Goal: Check status: Check status

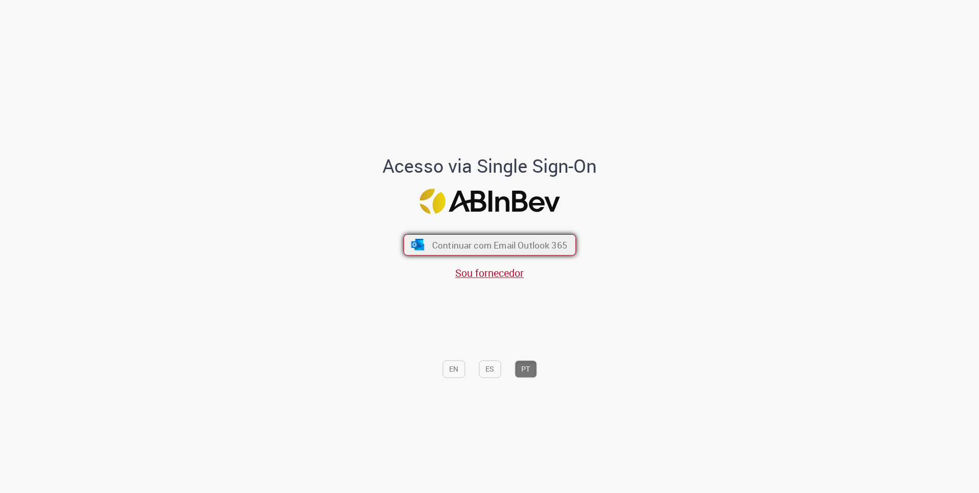
click at [516, 244] on span "Continuar com Email Outlook 365" at bounding box center [499, 245] width 135 height 12
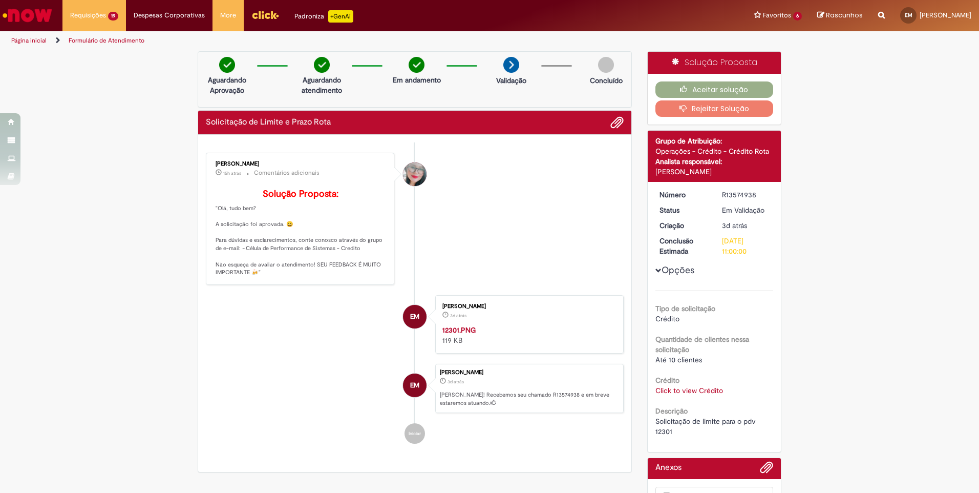
click at [684, 386] on link "Click to view Crédito" at bounding box center [689, 390] width 68 height 9
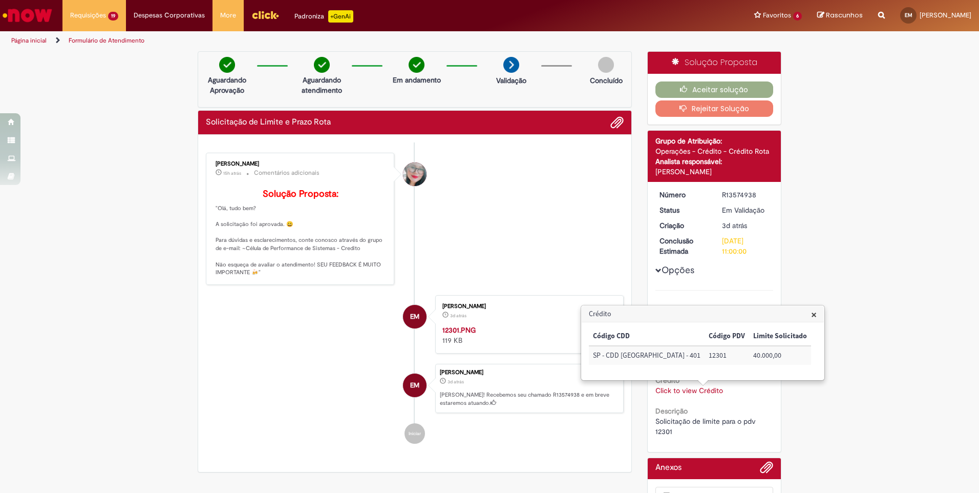
click at [576, 284] on li "Franciele Fernanda Melo dos Santos 15h atrás 15 horas atrás Comentários adicion…" at bounding box center [415, 219] width 418 height 132
click at [811, 313] on span "×" at bounding box center [814, 314] width 6 height 14
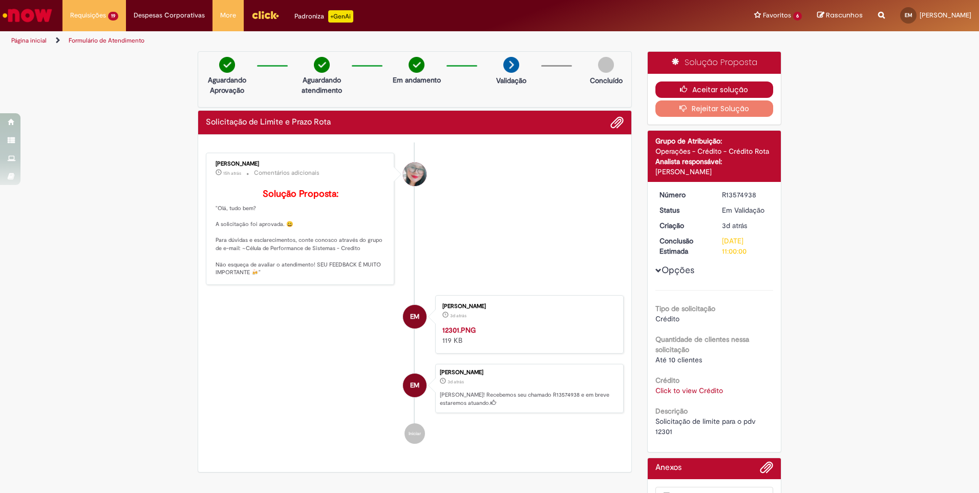
click at [696, 87] on button "Aceitar solução" at bounding box center [714, 89] width 118 height 16
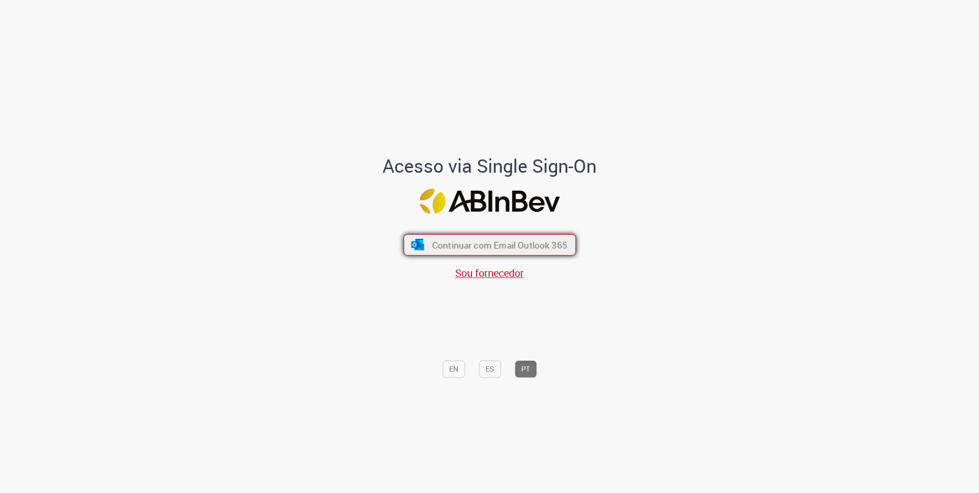
click at [510, 242] on span "Continuar com Email Outlook 365" at bounding box center [499, 245] width 135 height 12
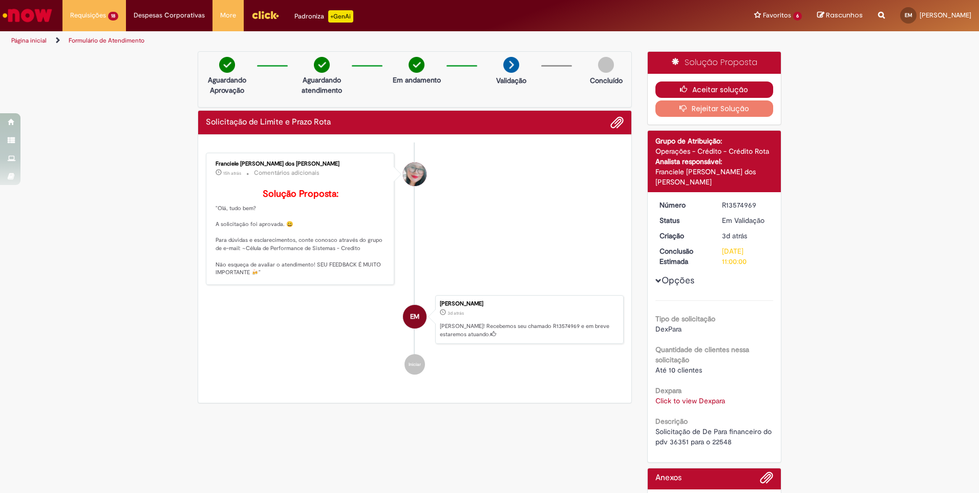
click at [668, 87] on button "Aceitar solução" at bounding box center [714, 89] width 118 height 16
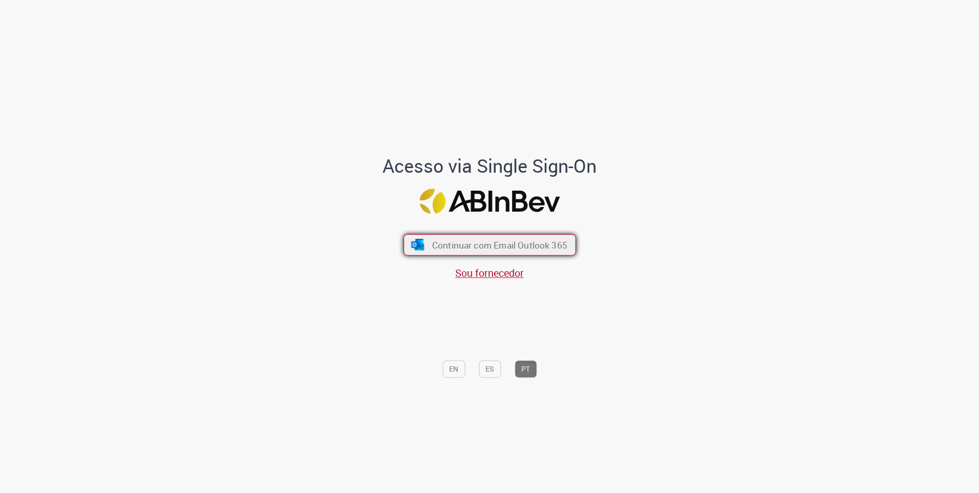
click at [521, 251] on button "Continuar com Email Outlook 365" at bounding box center [489, 245] width 173 height 22
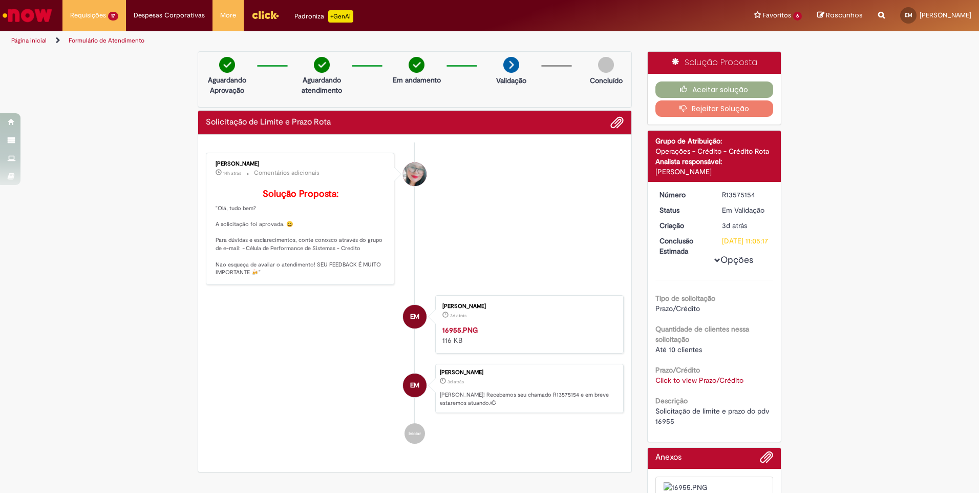
click at [685, 385] on link "Click to view Prazo/Crédito" at bounding box center [699, 379] width 88 height 9
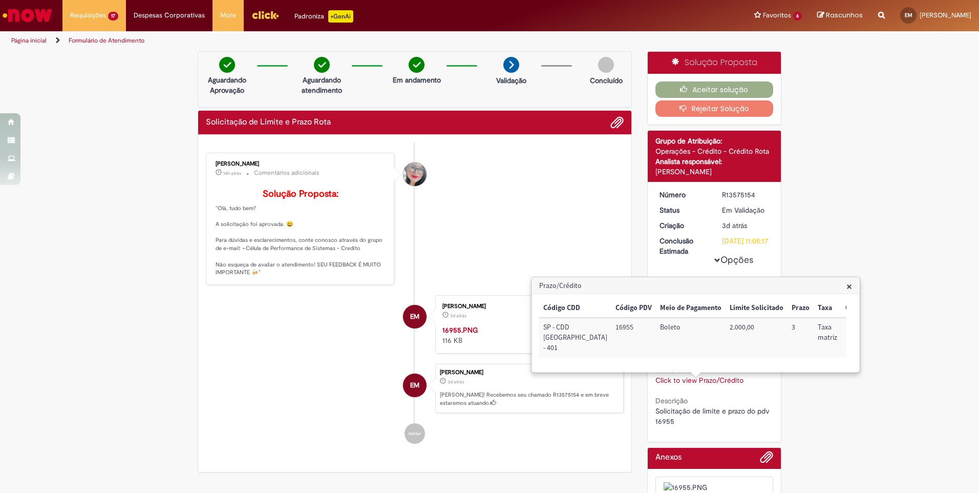
click at [848, 285] on span "×" at bounding box center [849, 286] width 6 height 14
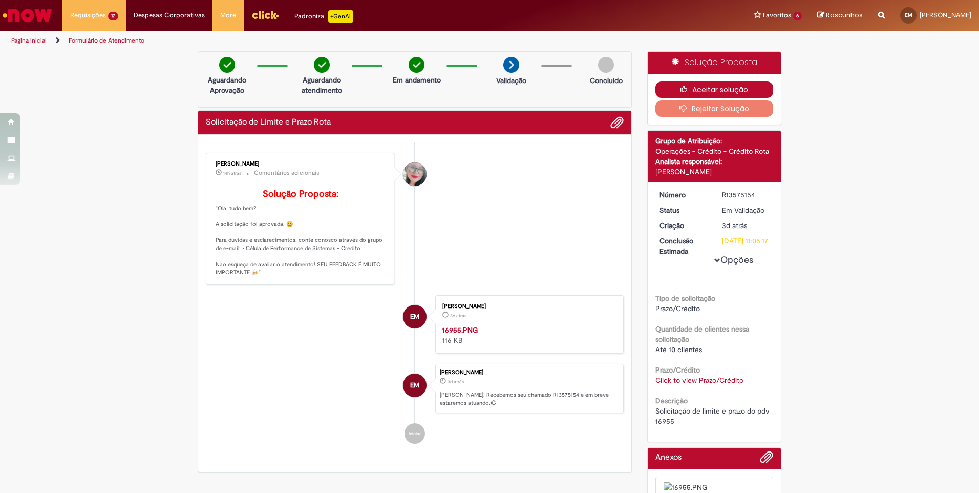
click at [670, 87] on button "Aceitar solução" at bounding box center [714, 89] width 118 height 16
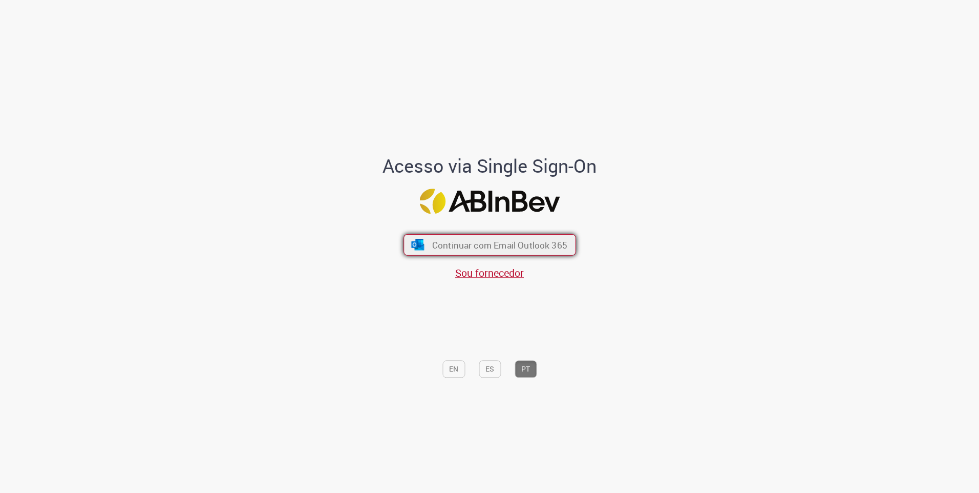
click at [469, 240] on span "Continuar com Email Outlook 365" at bounding box center [499, 245] width 135 height 12
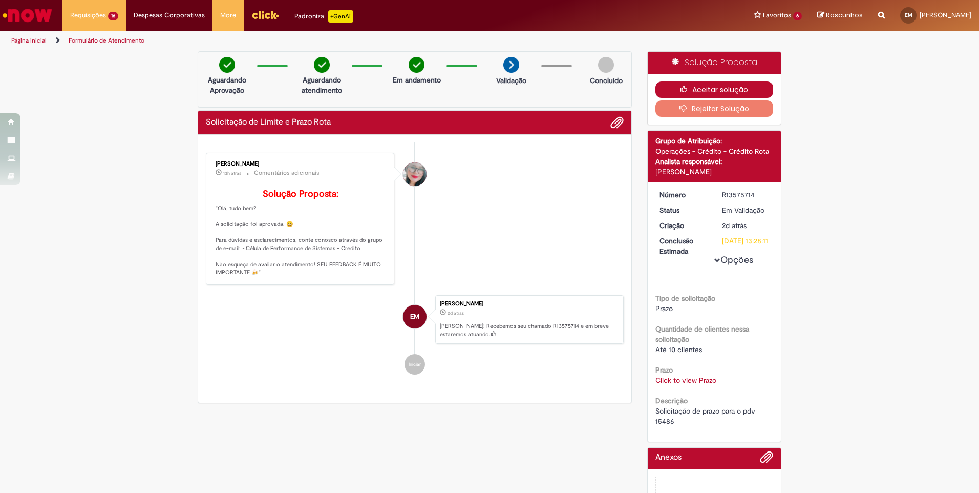
click at [695, 91] on button "Aceitar solução" at bounding box center [714, 89] width 118 height 16
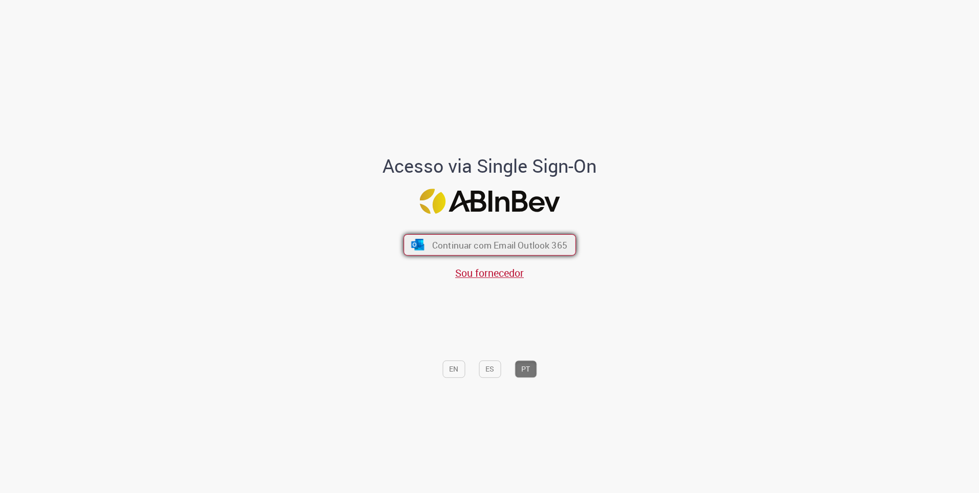
click at [464, 239] on span "Continuar com Email Outlook 365" at bounding box center [499, 245] width 135 height 12
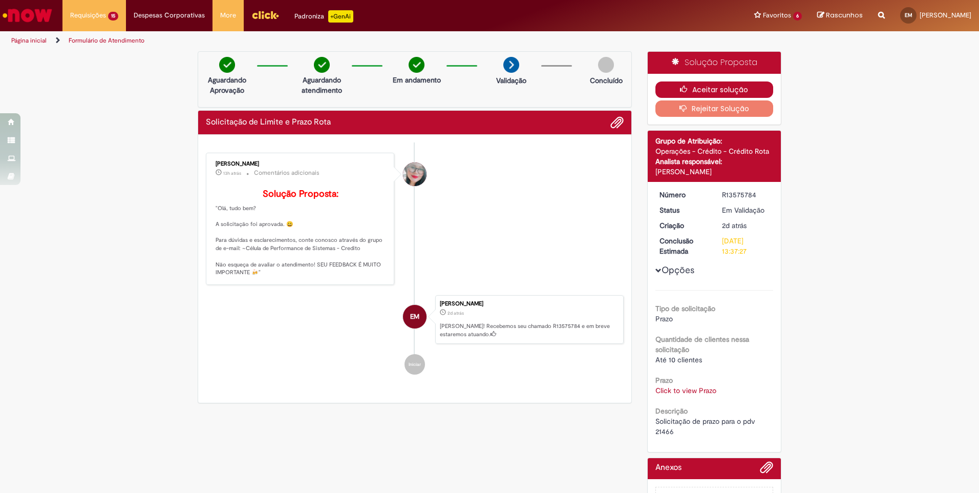
click at [730, 87] on button "Aceitar solução" at bounding box center [714, 89] width 118 height 16
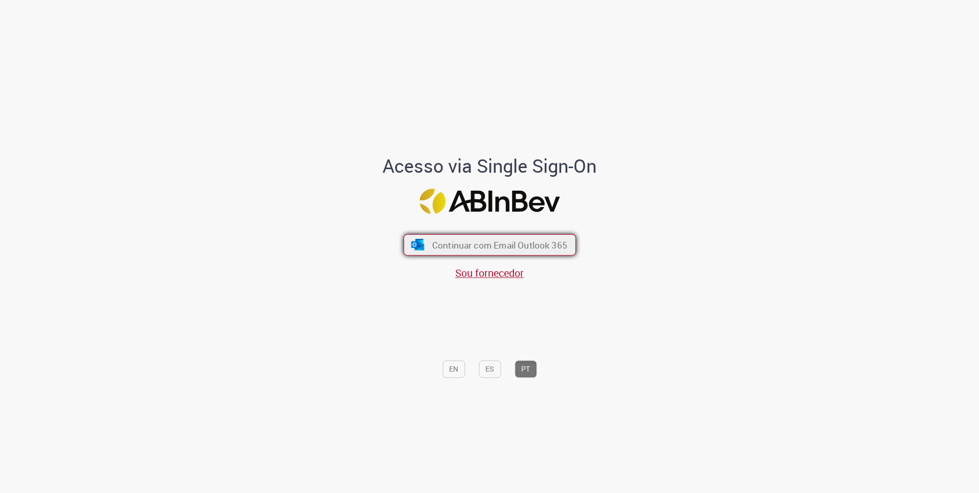
click at [494, 247] on span "Continuar com Email Outlook 365" at bounding box center [499, 245] width 135 height 12
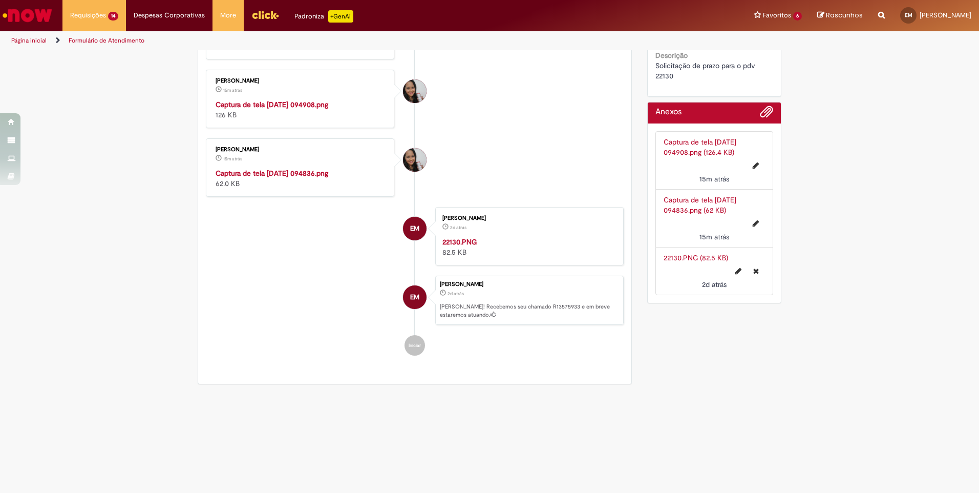
scroll to position [563, 0]
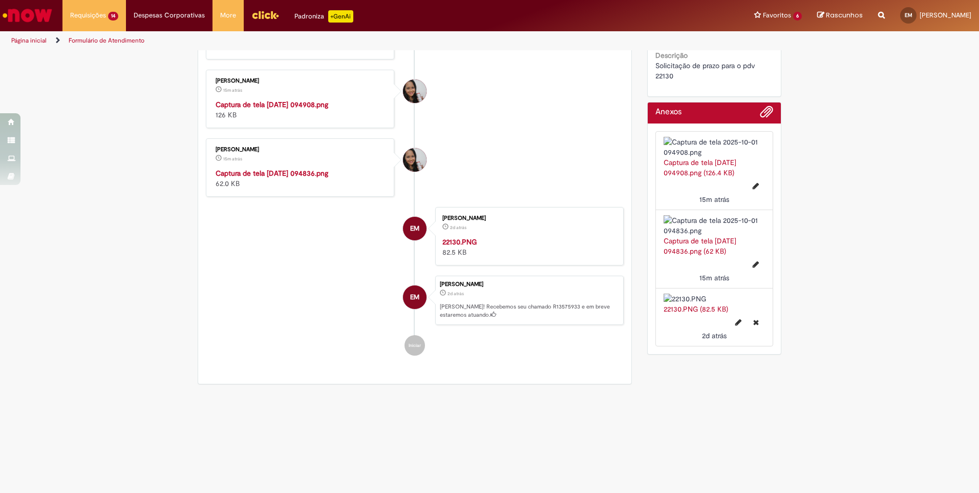
click at [674, 309] on link "22130.PNG (82.5 KB)" at bounding box center [696, 308] width 65 height 9
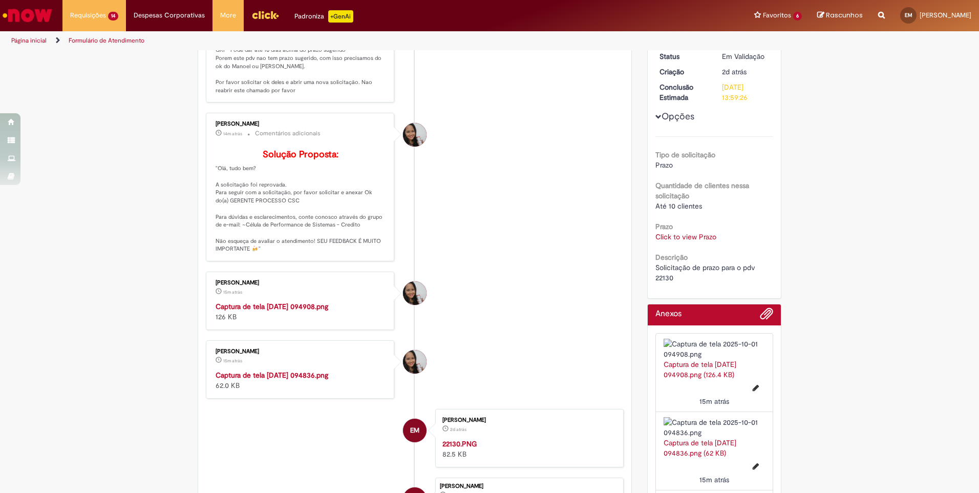
scroll to position [0, 0]
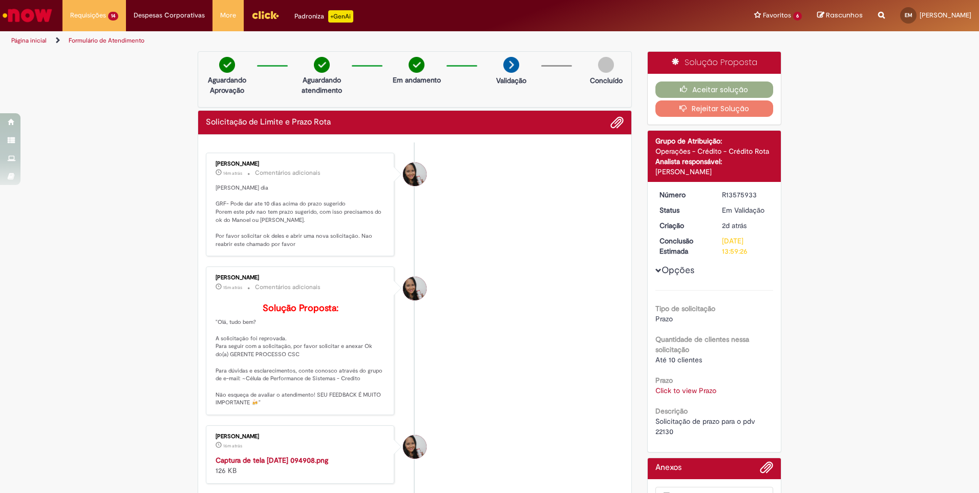
click at [486, 333] on li "Valeria Maria da Conceicao 15m atrás 15 minutos atrás Comentários adicionais So…" at bounding box center [415, 340] width 418 height 148
click at [695, 92] on button "Aceitar solução" at bounding box center [714, 89] width 118 height 16
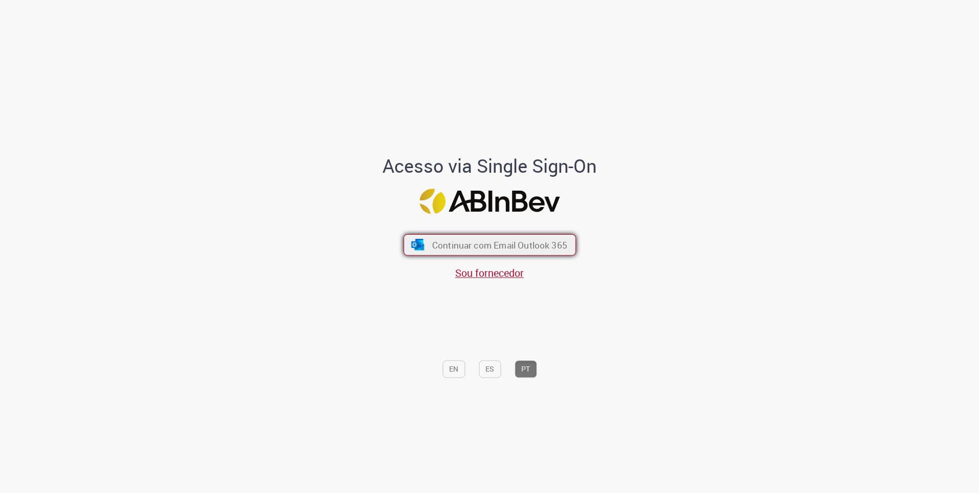
click at [512, 250] on span "Continuar com Email Outlook 365" at bounding box center [499, 245] width 135 height 12
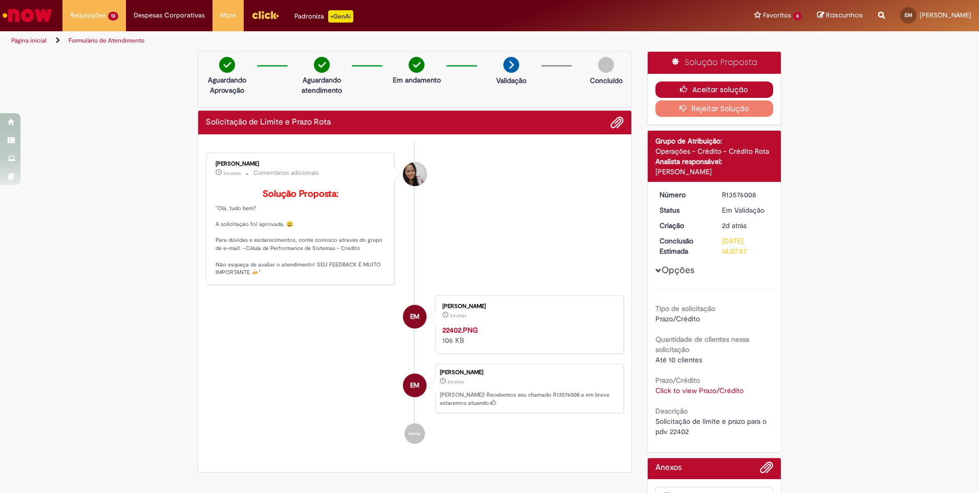
click at [711, 86] on button "Aceitar solução" at bounding box center [714, 89] width 118 height 16
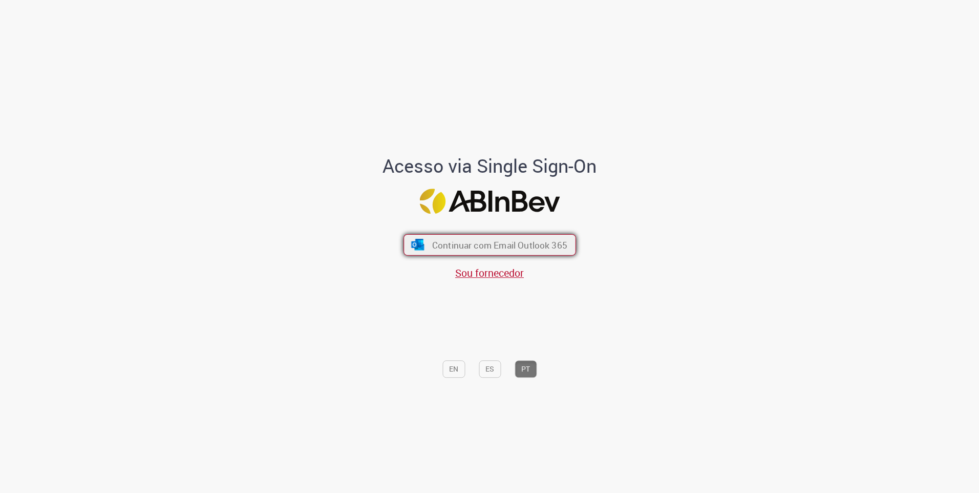
click at [466, 247] on span "Continuar com Email Outlook 365" at bounding box center [499, 245] width 135 height 12
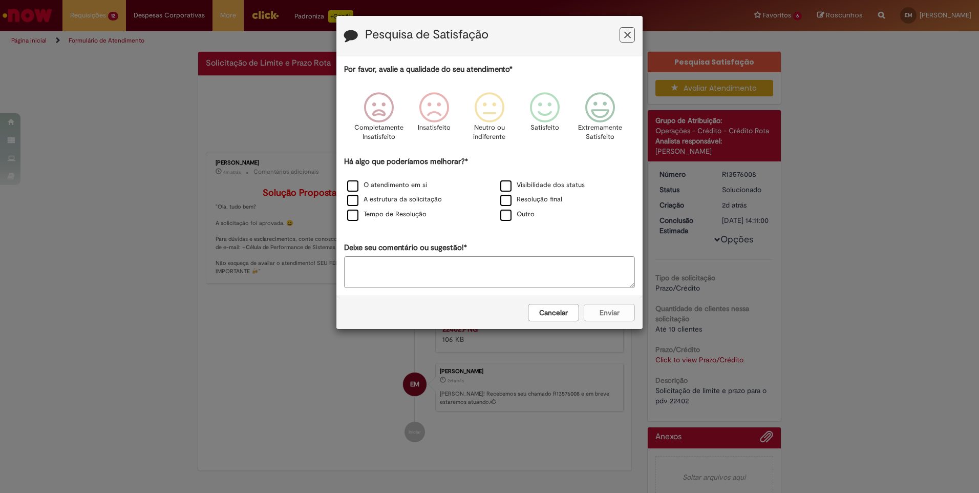
click at [632, 35] on button "Feedback" at bounding box center [627, 34] width 15 height 15
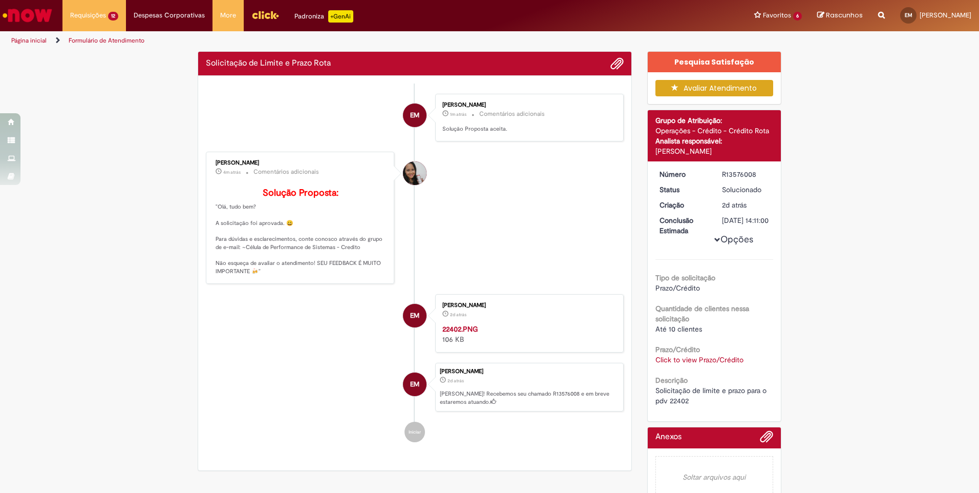
click at [699, 364] on link "Click to view Prazo/Crédito" at bounding box center [699, 359] width 88 height 9
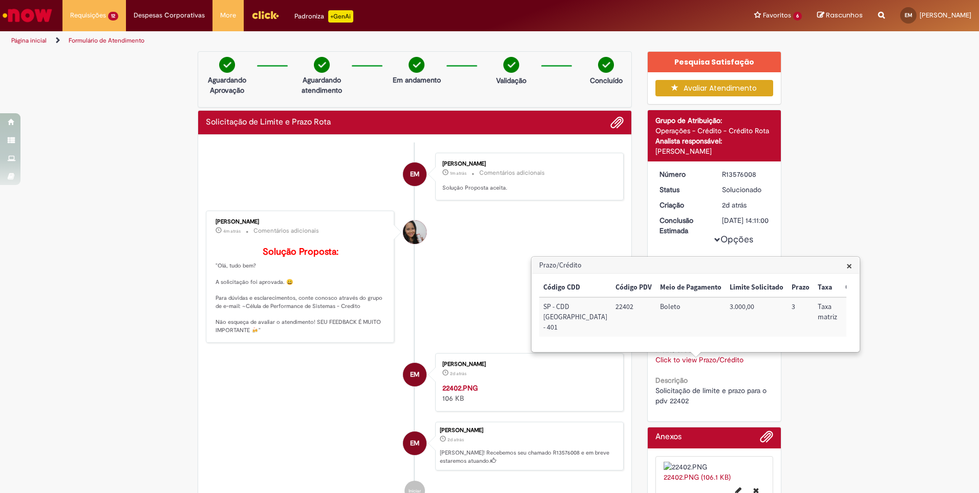
click at [849, 269] on span "×" at bounding box center [849, 266] width 6 height 14
